Goal: Find specific page/section: Find specific page/section

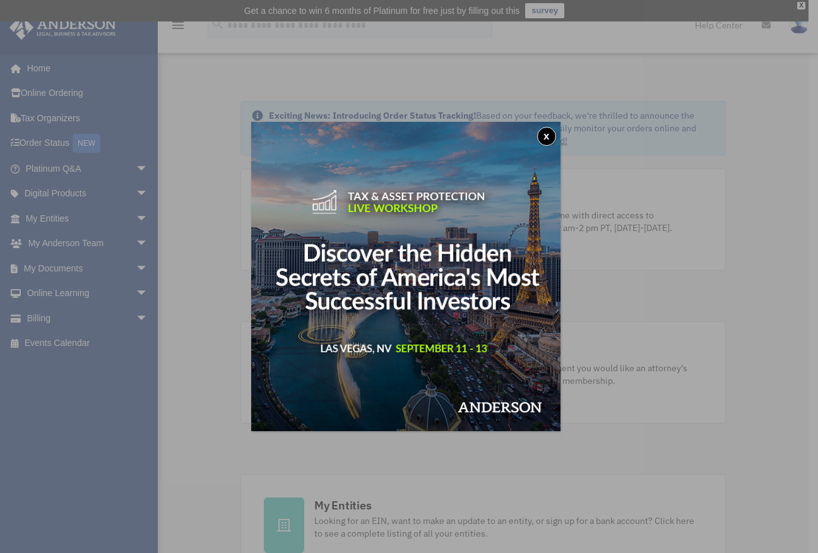
click at [548, 136] on button "x" at bounding box center [546, 136] width 19 height 19
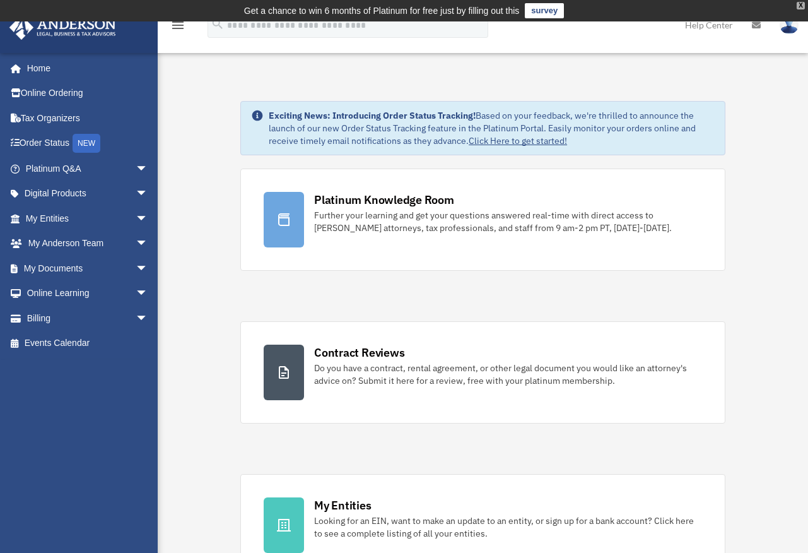
click at [798, 3] on div "X" at bounding box center [801, 6] width 8 height 8
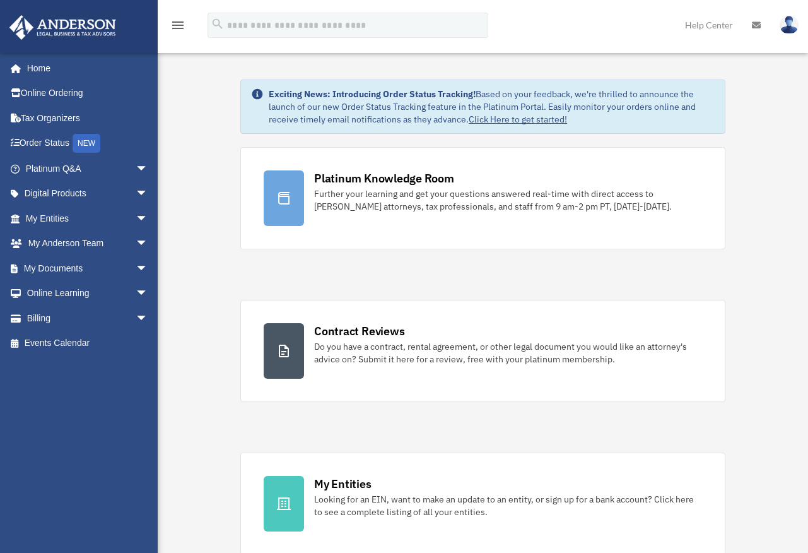
click at [266, 44] on div "menu search Site Menu add vanitylounge@comcast.net My Profile Reset Password Lo…" at bounding box center [403, 30] width 789 height 43
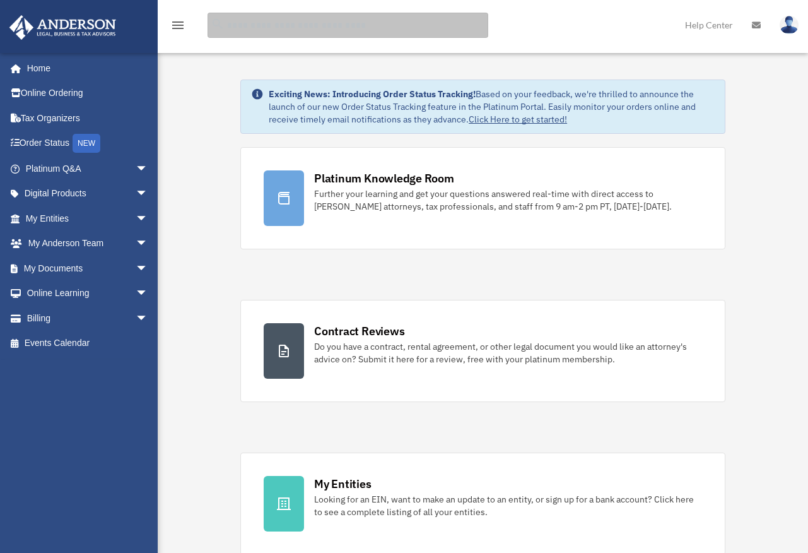
click at [275, 33] on input "search" at bounding box center [348, 25] width 281 height 25
type input "*"
type input "****"
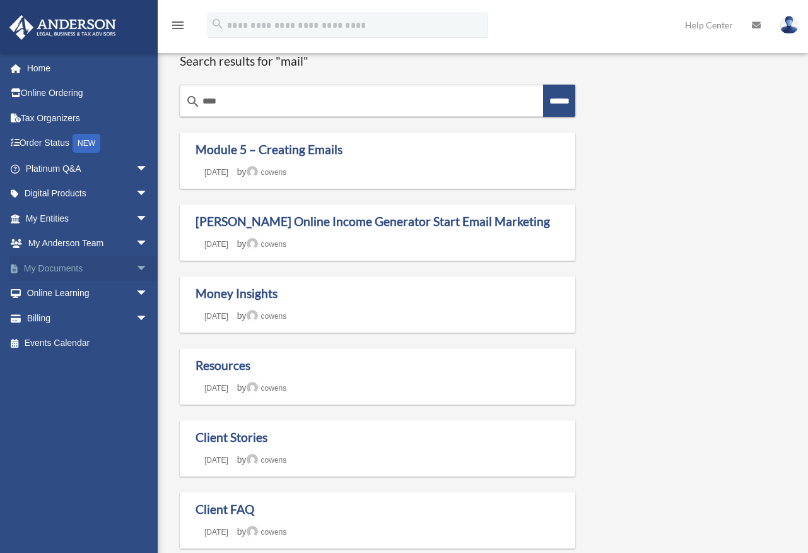
click at [95, 268] on link "My Documents arrow_drop_down" at bounding box center [88, 268] width 158 height 25
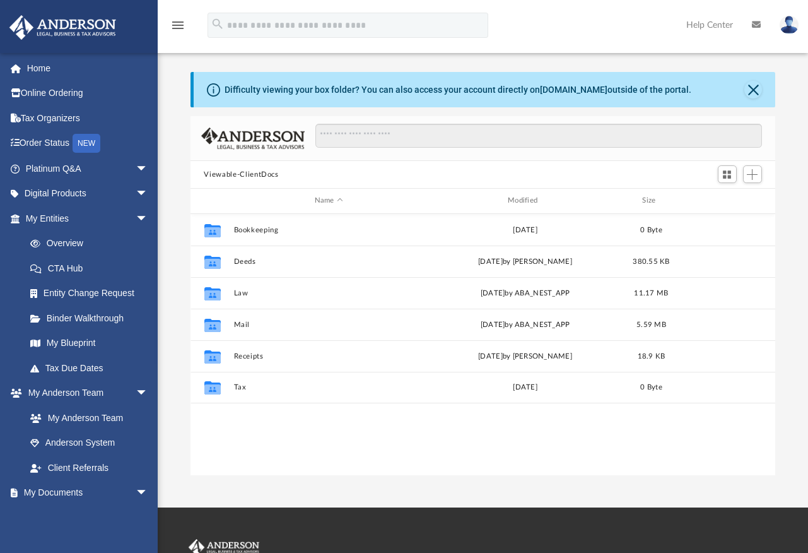
scroll to position [10, 10]
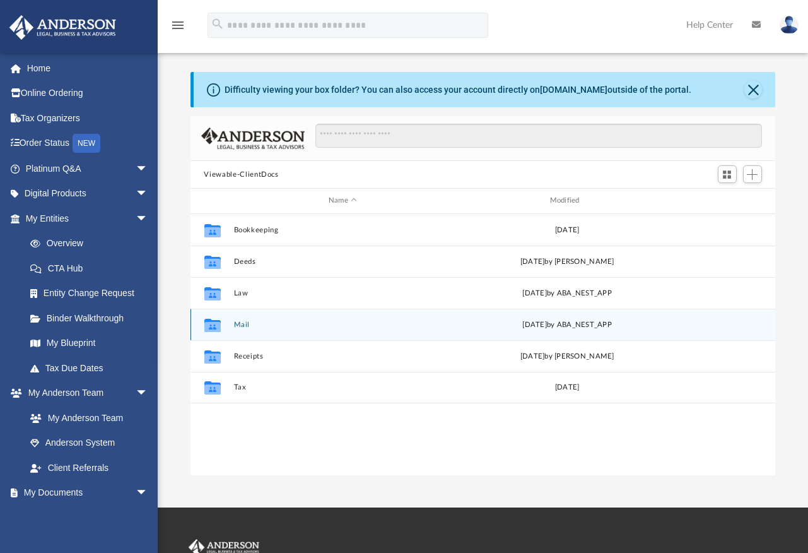
click at [245, 322] on button "Mail" at bounding box center [342, 325] width 219 height 8
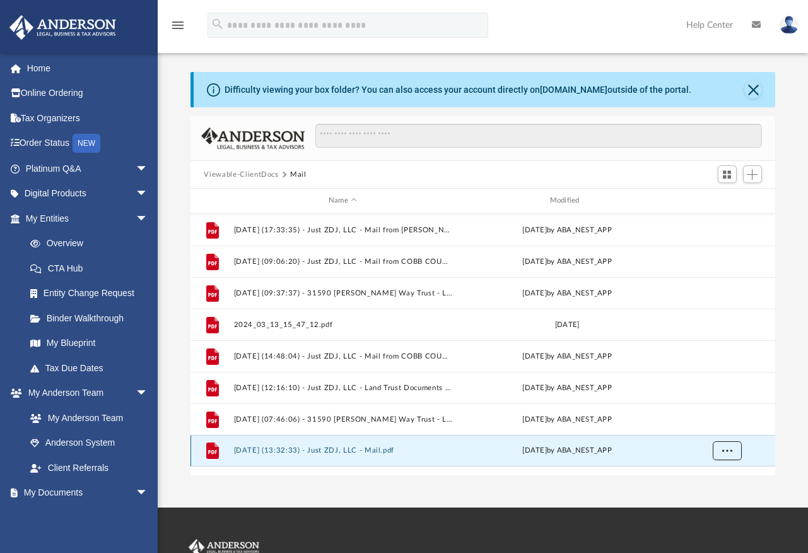
click at [729, 451] on span "More options" at bounding box center [727, 450] width 10 height 7
click at [714, 476] on li "Preview" at bounding box center [715, 475] width 37 height 13
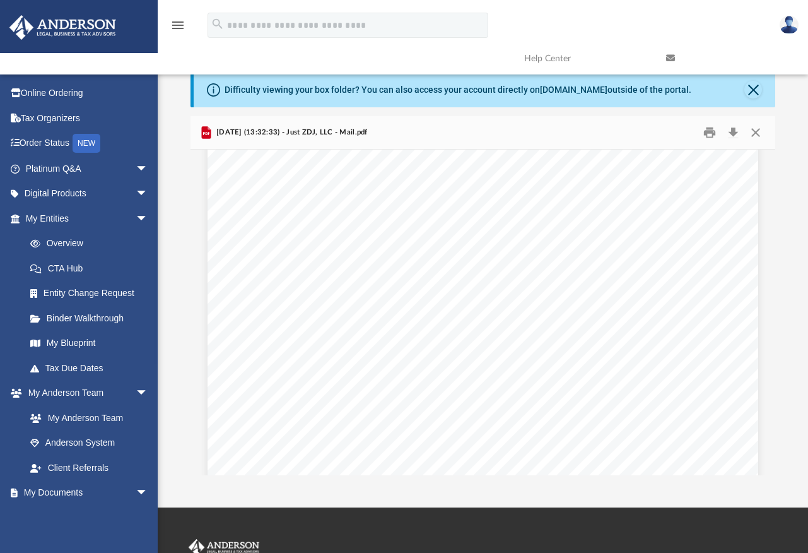
scroll to position [0, 0]
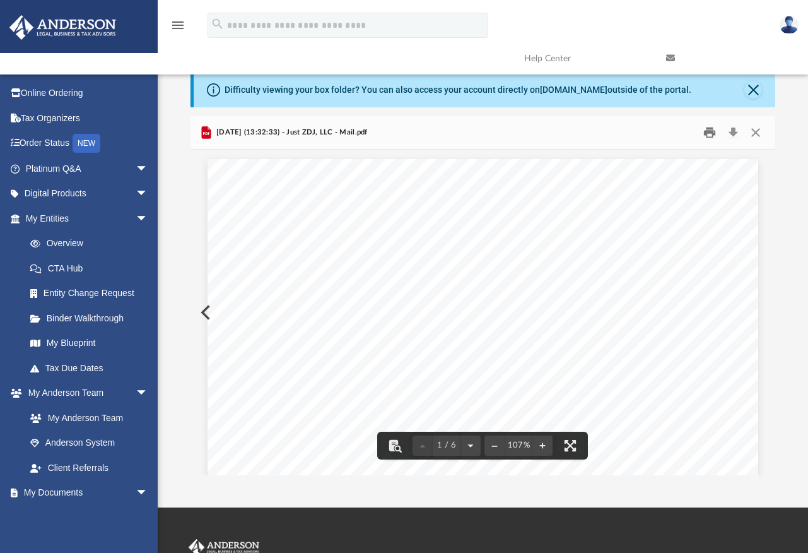
click at [712, 136] on button "Print" at bounding box center [709, 133] width 25 height 20
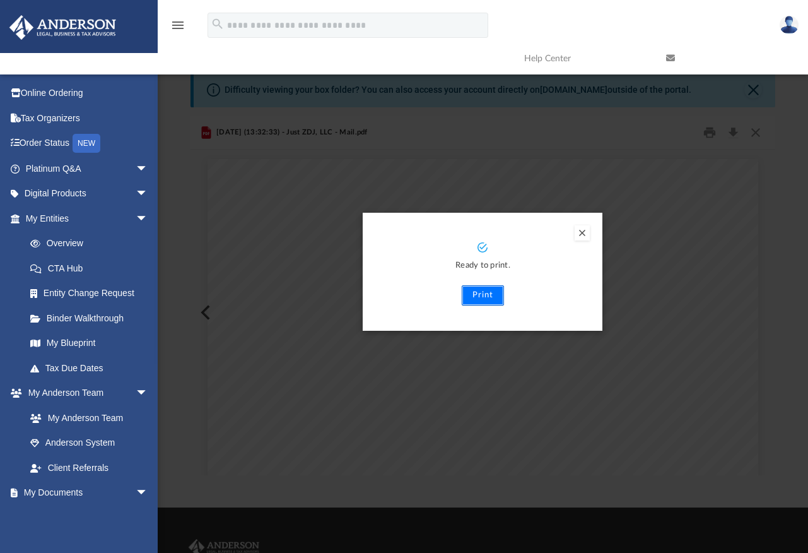
click at [473, 295] on button "Print" at bounding box center [483, 295] width 42 height 20
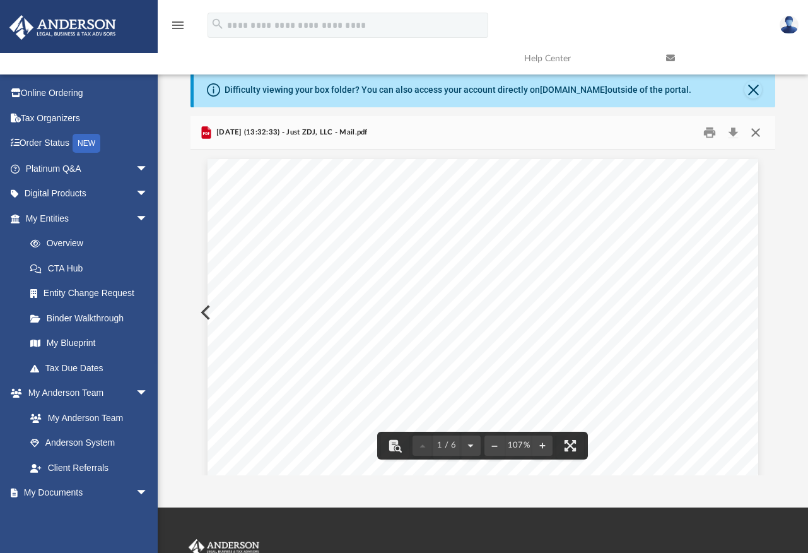
click at [755, 132] on button "Close" at bounding box center [756, 133] width 23 height 20
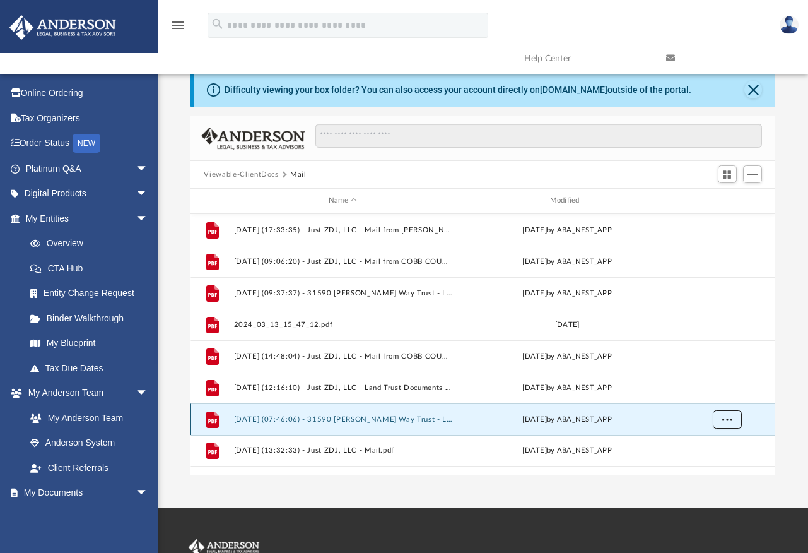
click at [726, 420] on span "More options" at bounding box center [727, 418] width 10 height 7
click at [706, 442] on li "Preview" at bounding box center [715, 445] width 37 height 13
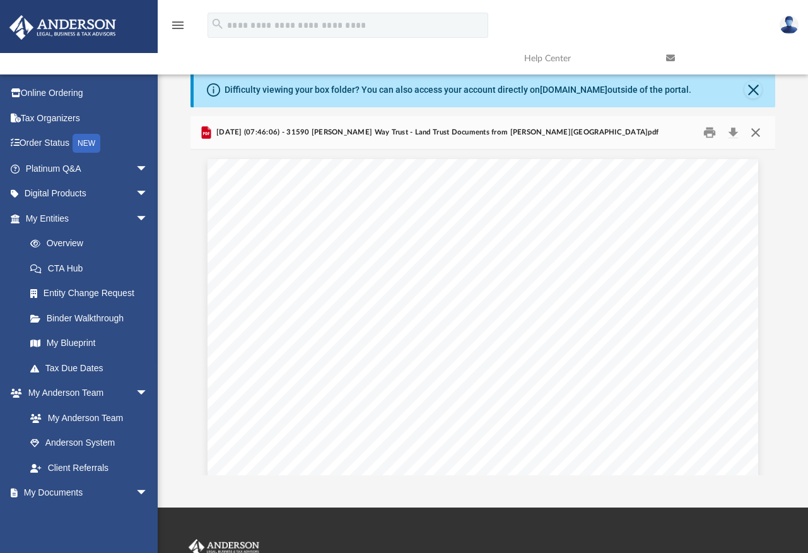
click at [757, 131] on button "Close" at bounding box center [756, 133] width 23 height 20
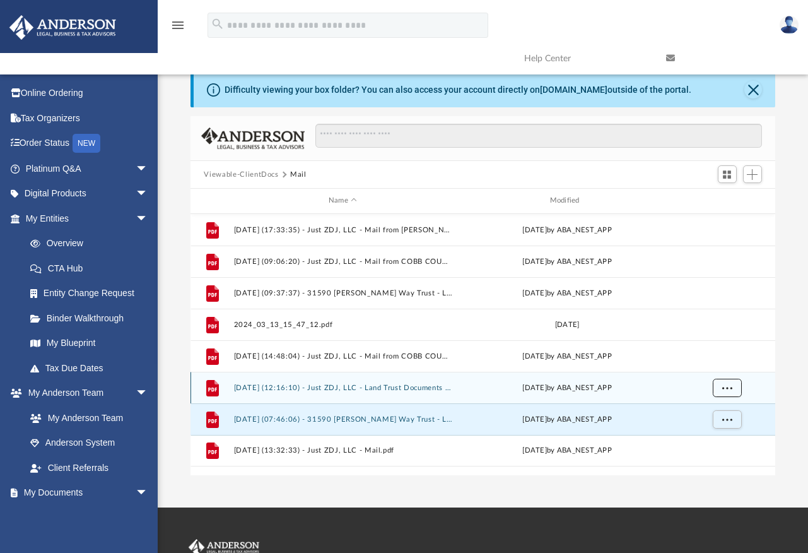
click at [722, 384] on span "More options" at bounding box center [727, 387] width 10 height 7
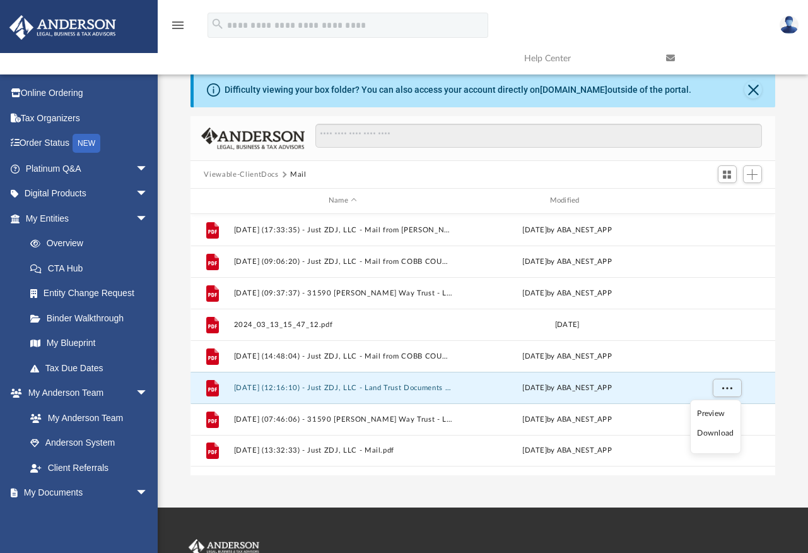
click at [710, 413] on li "Preview" at bounding box center [715, 413] width 37 height 13
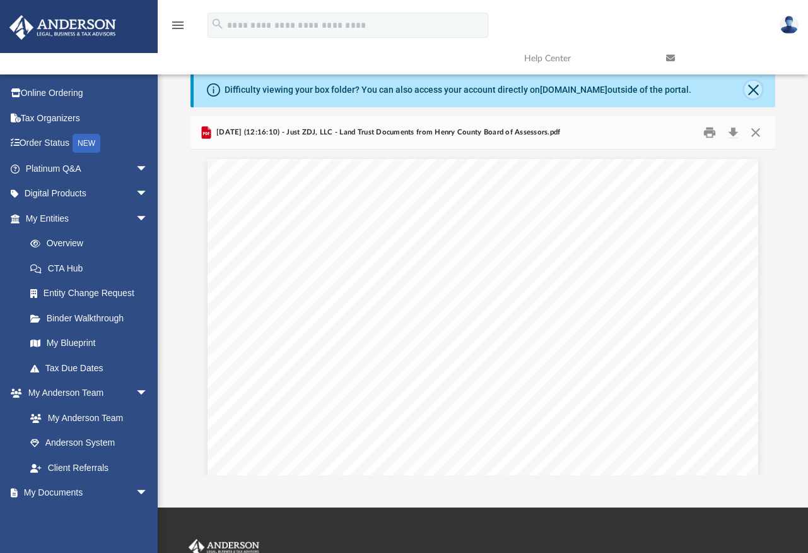
click at [754, 90] on button "Close" at bounding box center [754, 90] width 18 height 18
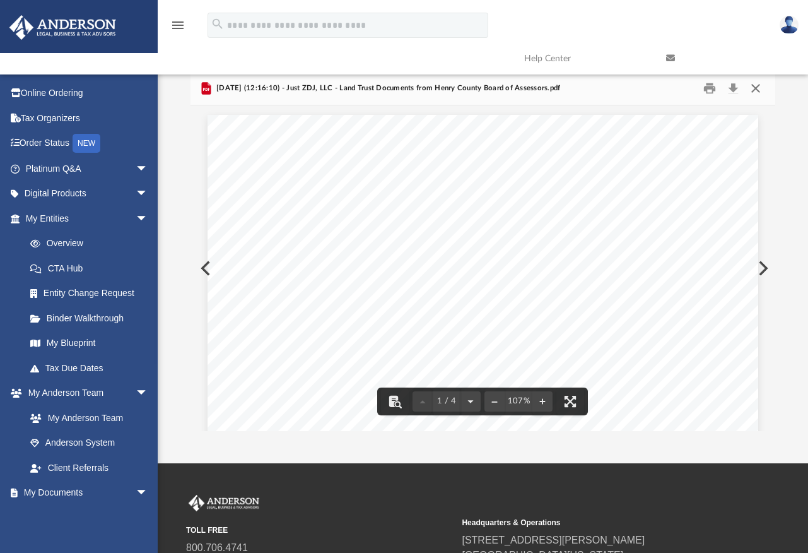
click at [759, 88] on button "Close" at bounding box center [756, 89] width 23 height 20
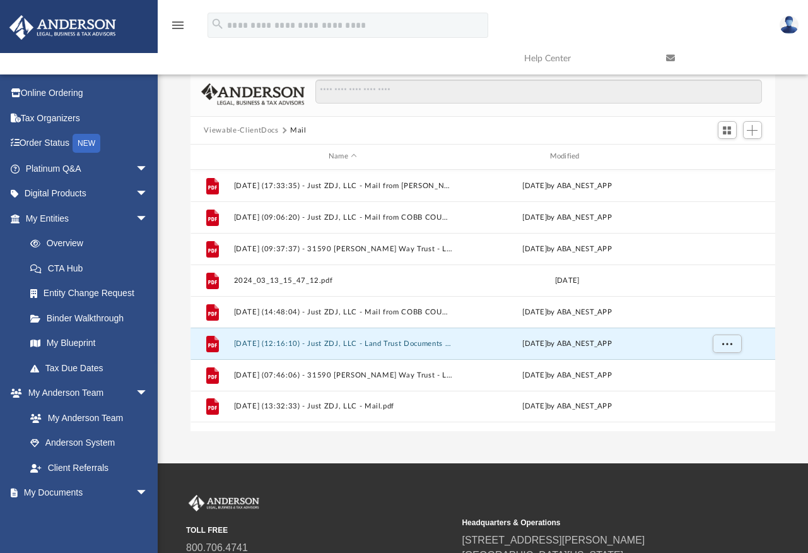
click at [792, 28] on img at bounding box center [789, 25] width 19 height 18
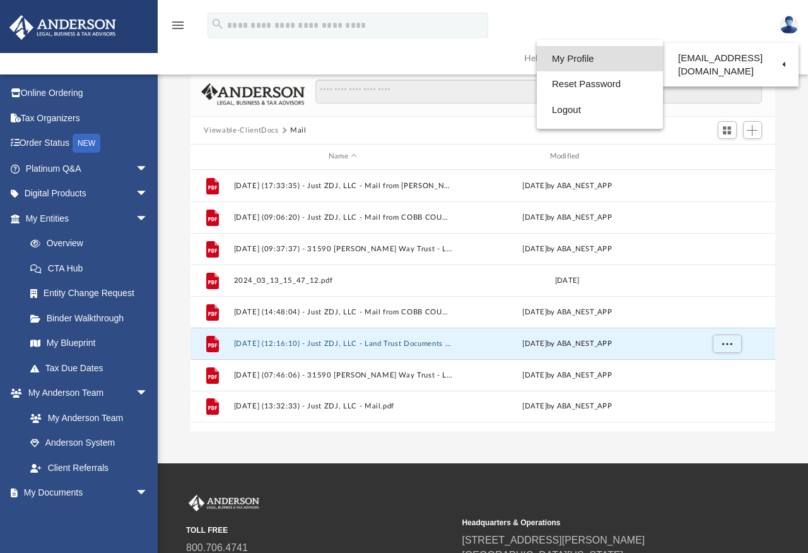
click at [551, 56] on link "My Profile" at bounding box center [600, 59] width 126 height 26
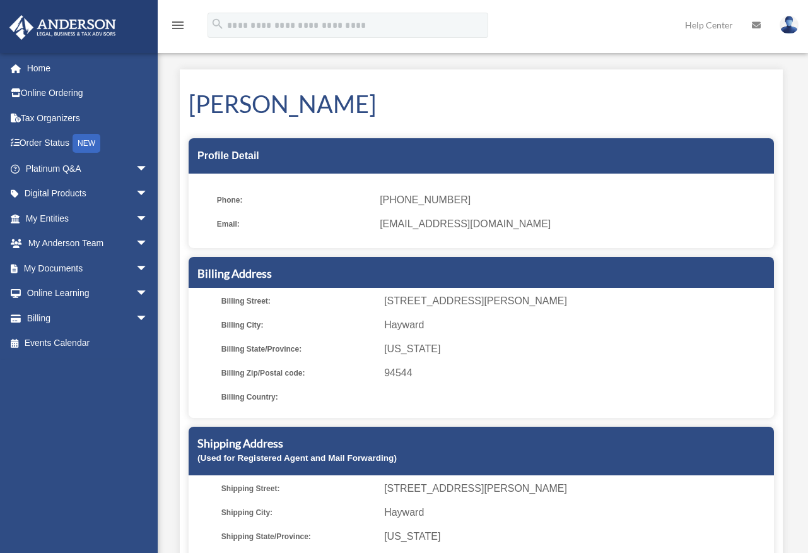
click at [789, 30] on img at bounding box center [789, 25] width 19 height 18
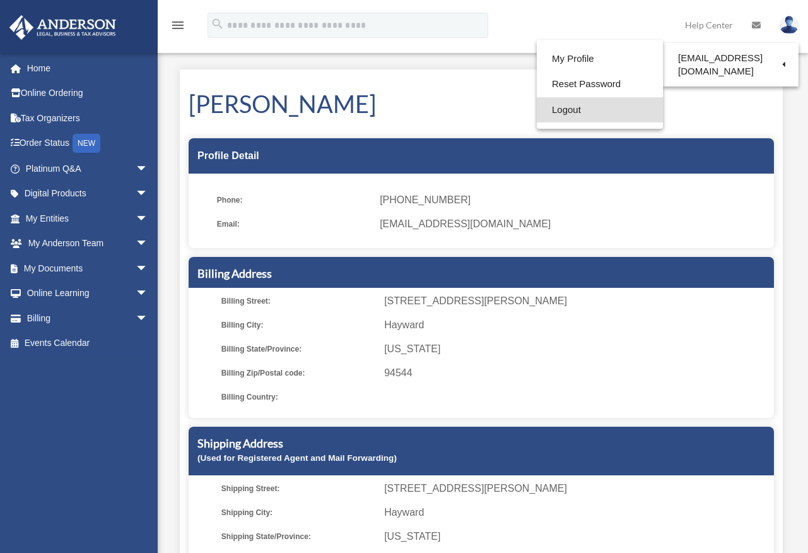
click at [560, 110] on link "Logout" at bounding box center [600, 110] width 126 height 26
